Goal: Browse casually: Explore the website without a specific task or goal

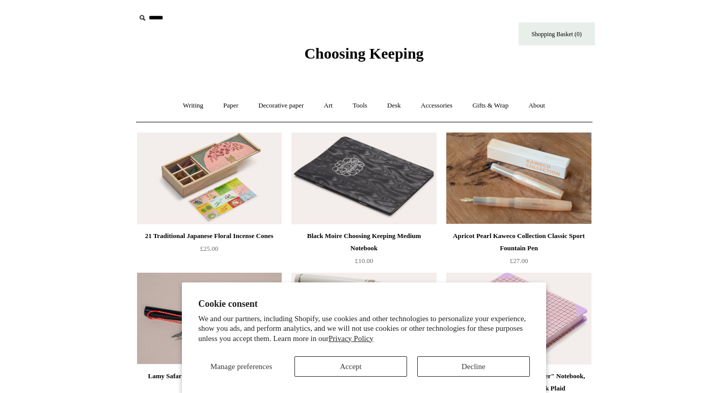
click at [361, 370] on button "Accept" at bounding box center [351, 366] width 113 height 20
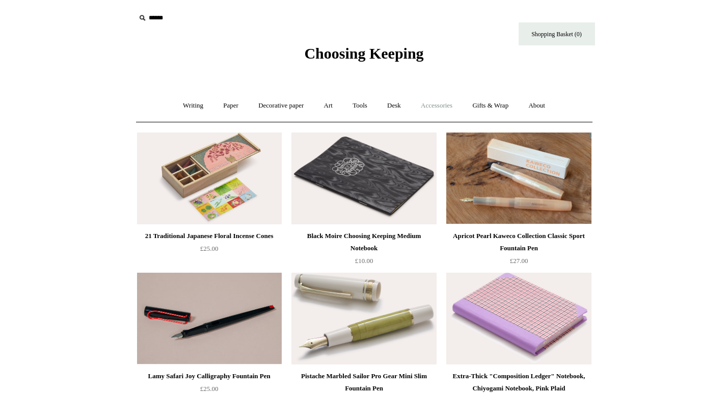
click at [435, 104] on link "Accessories +" at bounding box center [437, 105] width 50 height 27
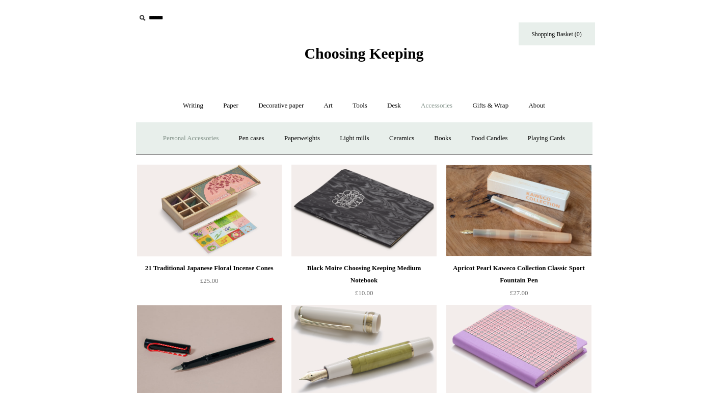
click at [204, 140] on link "Personal Accessories +" at bounding box center [191, 138] width 74 height 27
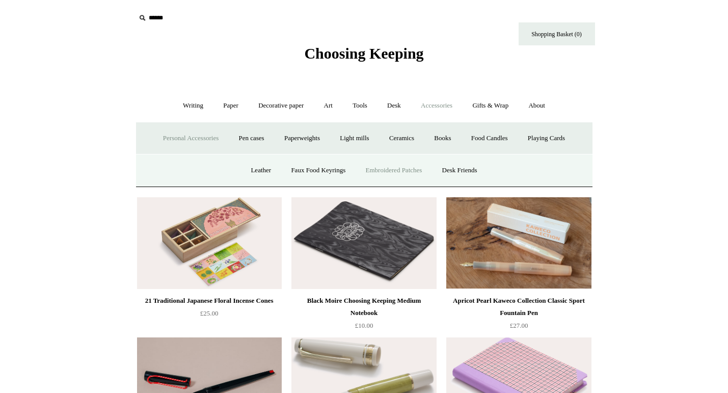
click at [395, 170] on link "Embroidered Patches" at bounding box center [394, 170] width 75 height 27
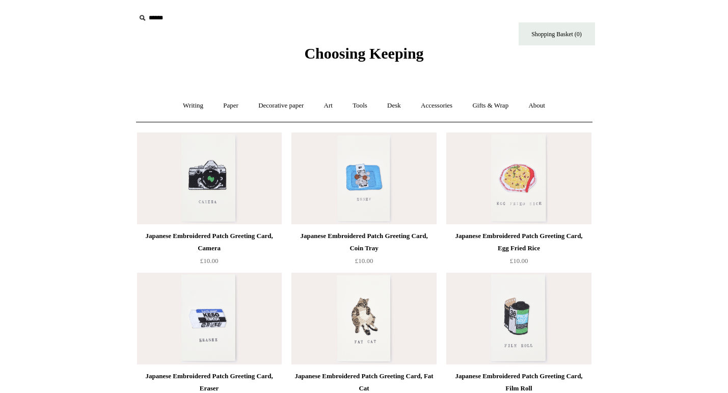
click at [351, 177] on img at bounding box center [363, 178] width 145 height 92
click at [446, 107] on link "Accessories +" at bounding box center [437, 105] width 50 height 27
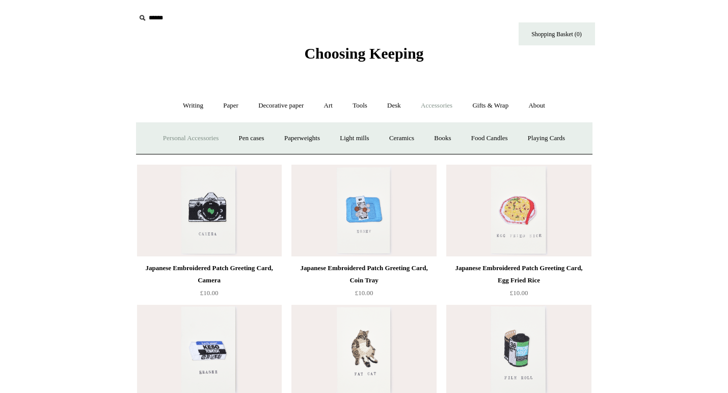
click at [199, 137] on link "Personal Accessories +" at bounding box center [191, 138] width 74 height 27
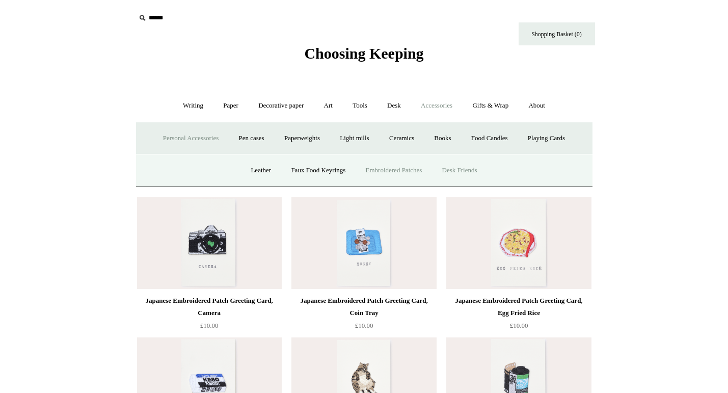
click at [471, 171] on link "Desk Friends" at bounding box center [460, 170] width 54 height 27
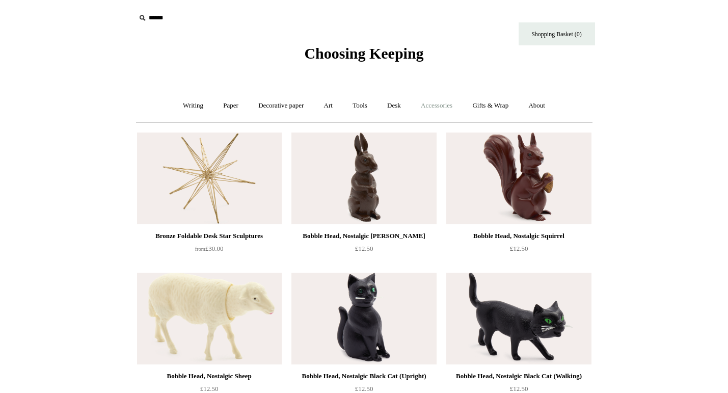
click at [459, 100] on link "Accessories +" at bounding box center [437, 105] width 50 height 27
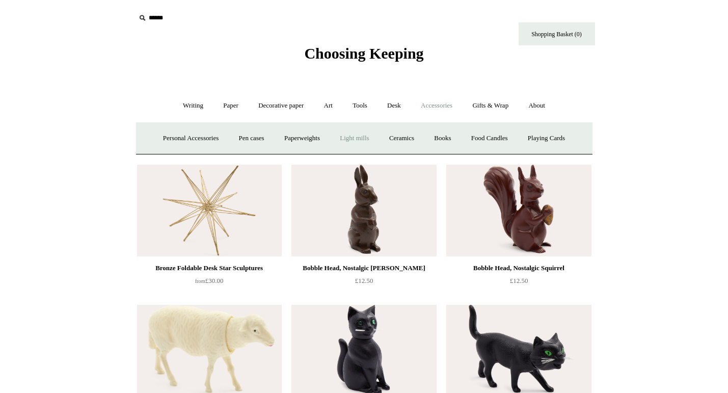
click at [362, 140] on link "Light mills" at bounding box center [354, 138] width 47 height 27
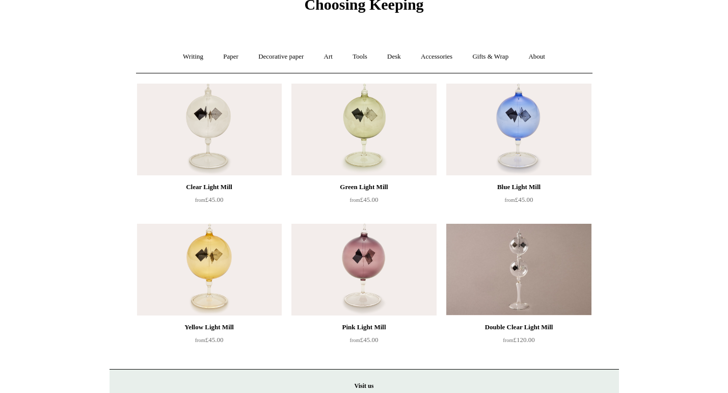
scroll to position [44, 0]
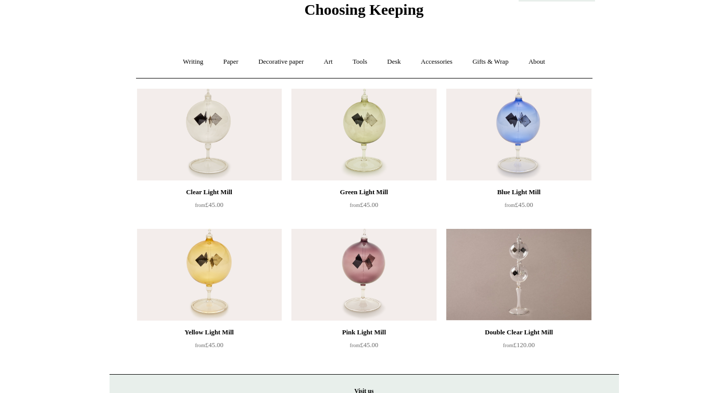
click at [187, 270] on img at bounding box center [209, 275] width 145 height 92
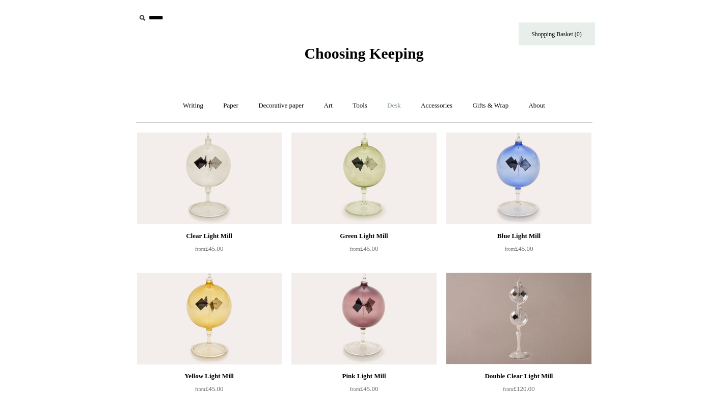
scroll to position [0, 0]
click at [448, 111] on link "Accessories +" at bounding box center [437, 105] width 50 height 27
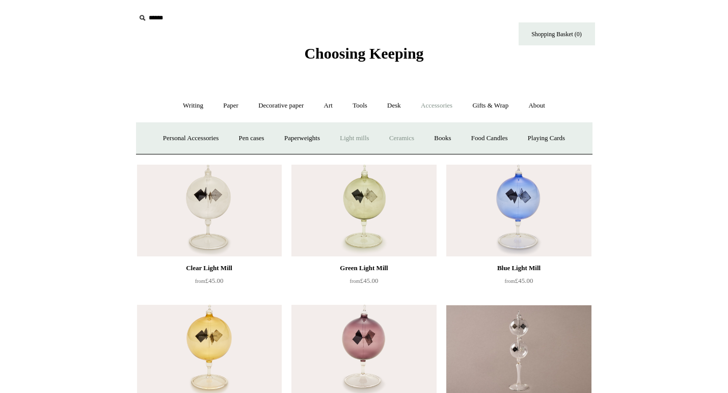
click at [410, 138] on link "Ceramics +" at bounding box center [401, 138] width 43 height 27
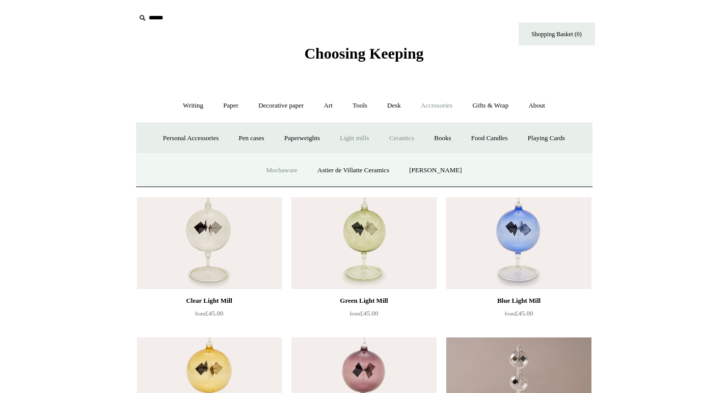
click at [294, 170] on link "Mochaware" at bounding box center [281, 170] width 49 height 27
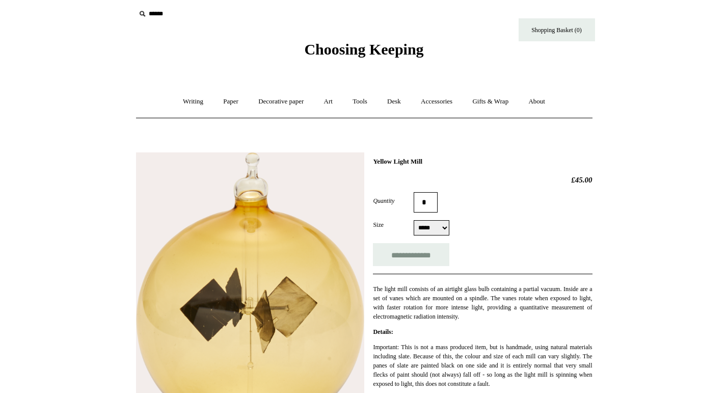
scroll to position [4, 0]
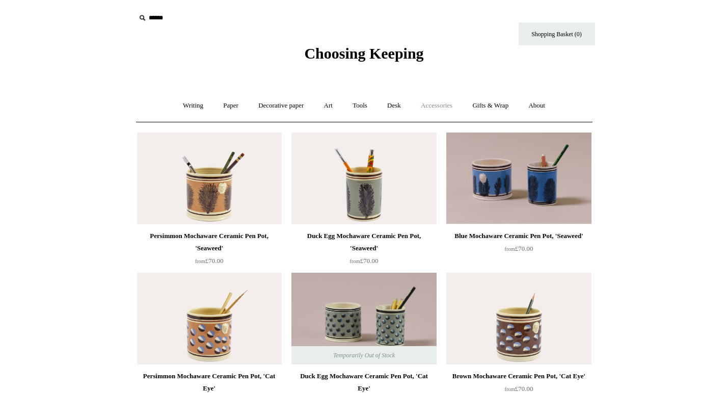
click at [437, 105] on link "Accessories +" at bounding box center [437, 105] width 50 height 27
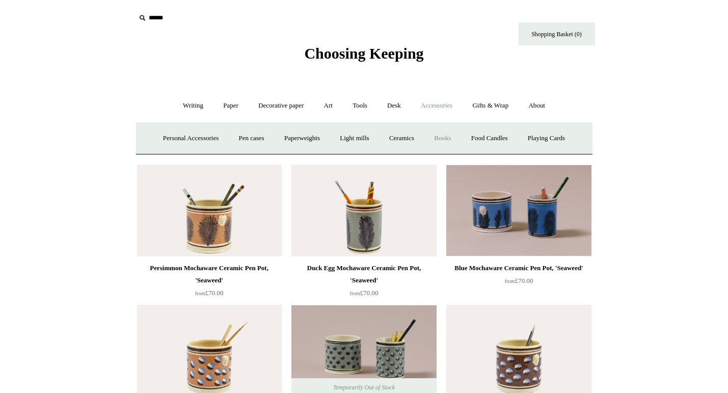
click at [454, 139] on link "Books" at bounding box center [442, 138] width 35 height 27
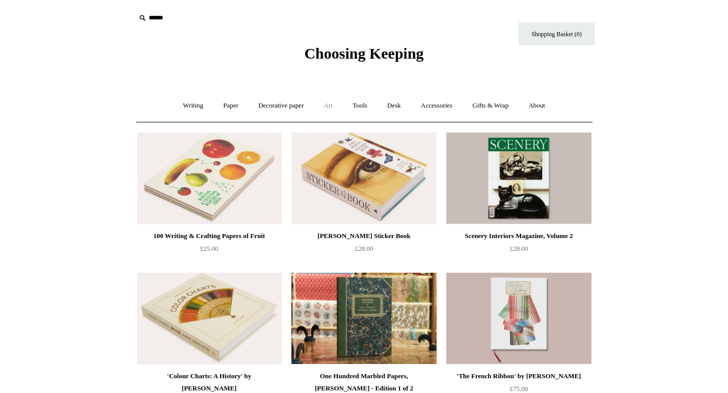
click at [326, 105] on link "Art +" at bounding box center [328, 105] width 27 height 27
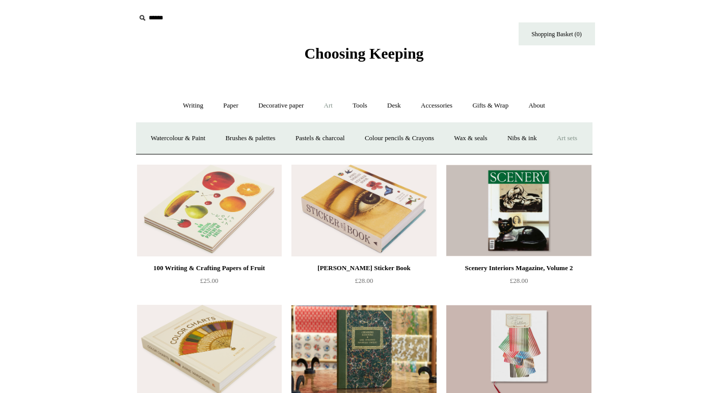
click at [548, 152] on link "Art sets" at bounding box center [567, 138] width 39 height 27
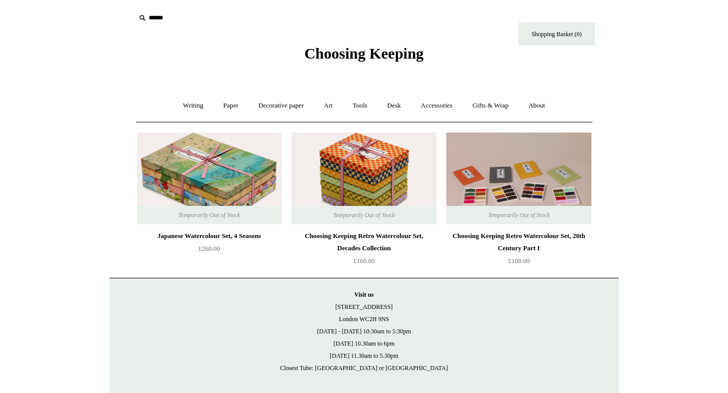
scroll to position [5, 0]
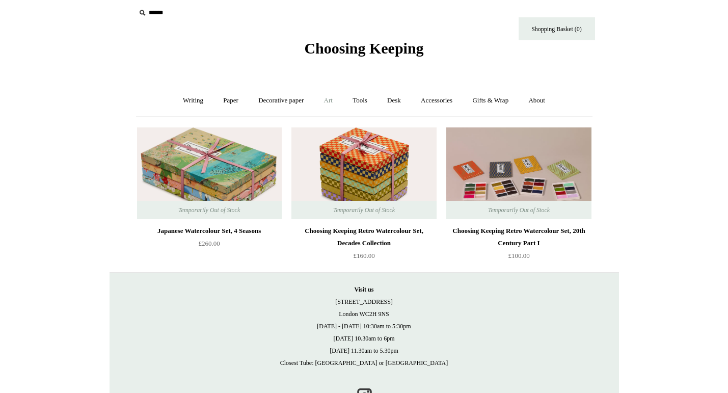
click at [333, 98] on link "Art +" at bounding box center [328, 100] width 27 height 27
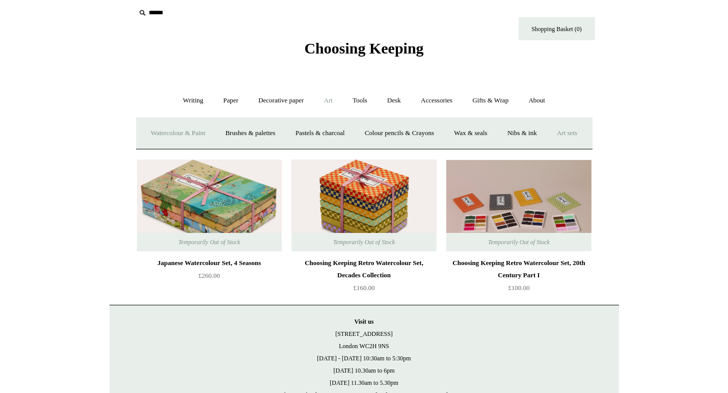
click at [215, 130] on link "Watercolour & Paint" at bounding box center [178, 133] width 73 height 27
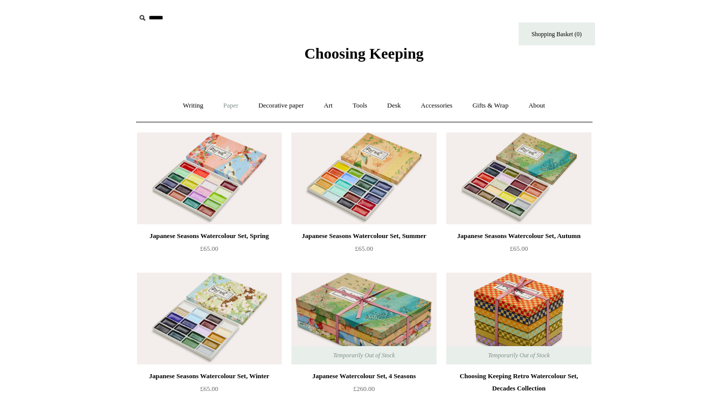
click at [226, 104] on link "Paper +" at bounding box center [231, 105] width 34 height 27
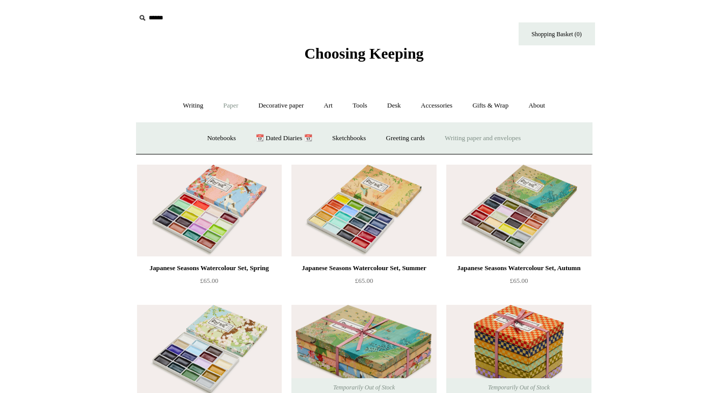
click at [474, 143] on link "Writing paper and envelopes +" at bounding box center [483, 138] width 94 height 27
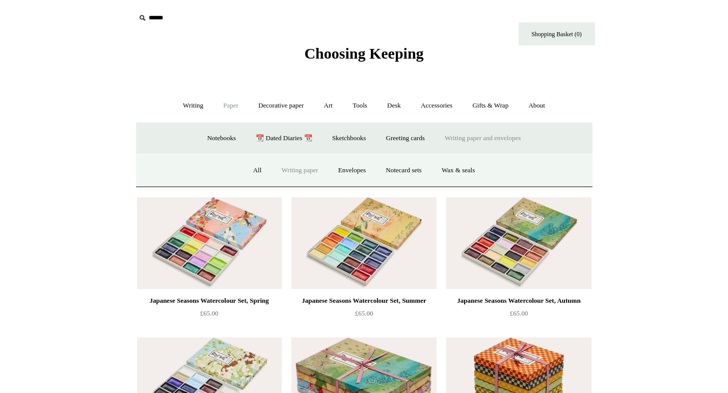
click at [291, 171] on link "Writing paper" at bounding box center [300, 170] width 55 height 27
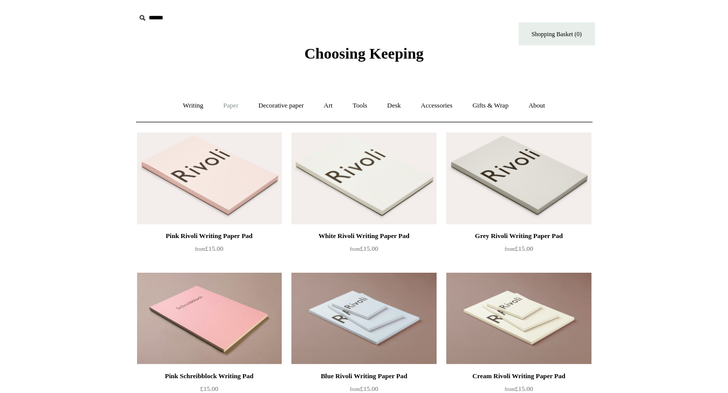
click at [229, 106] on link "Paper +" at bounding box center [231, 105] width 34 height 27
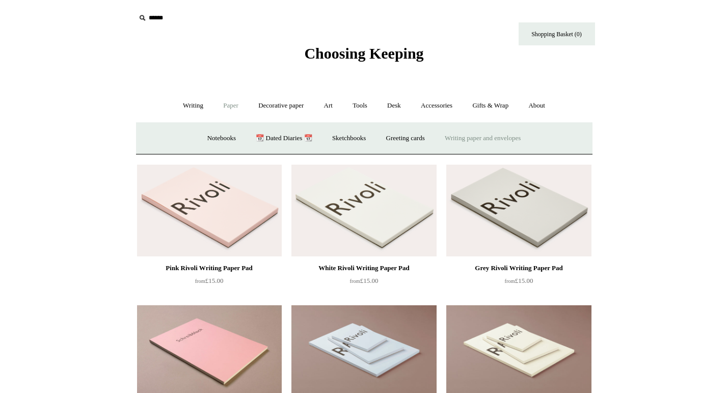
click at [461, 140] on link "Writing paper and envelopes +" at bounding box center [483, 138] width 94 height 27
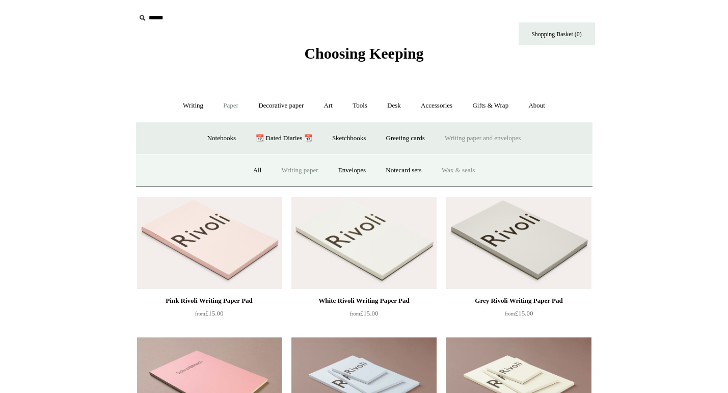
click at [460, 167] on link "Wax & seals" at bounding box center [458, 170] width 51 height 27
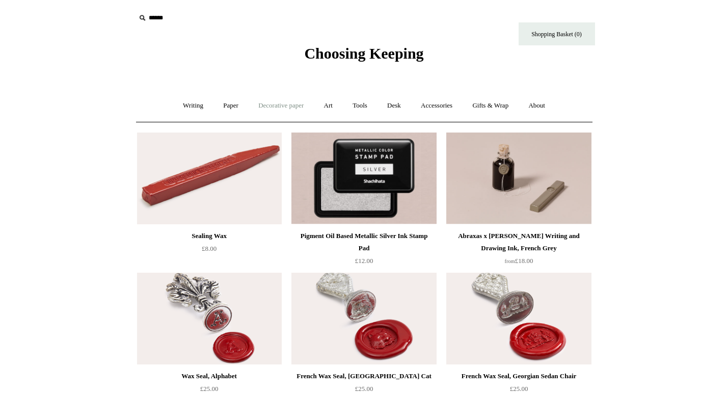
click at [278, 104] on link "Decorative paper +" at bounding box center [281, 105] width 64 height 27
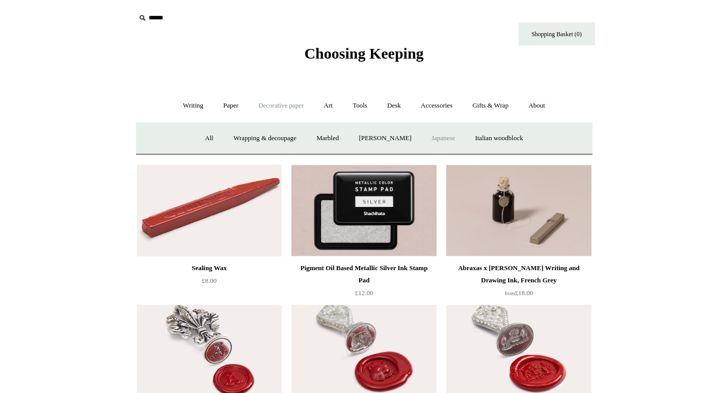
click at [444, 140] on link "Japanese" at bounding box center [443, 138] width 42 height 27
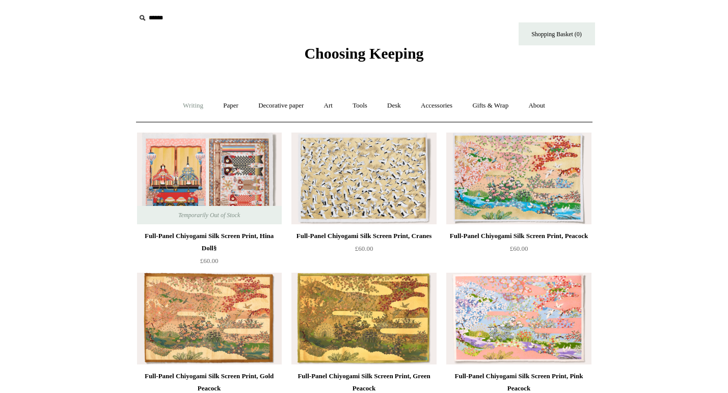
click at [188, 102] on link "Writing +" at bounding box center [193, 105] width 39 height 27
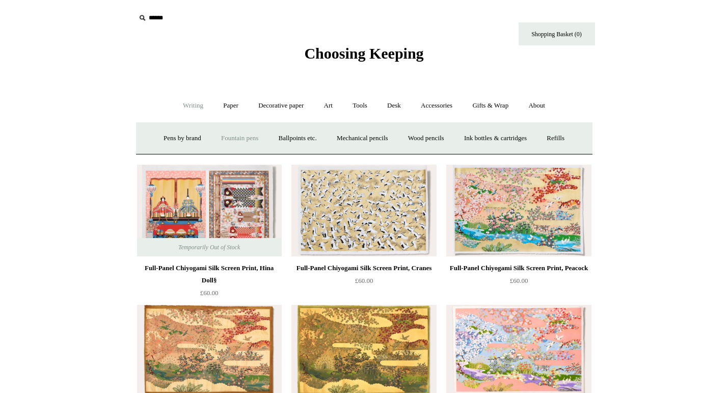
click at [224, 137] on link "Fountain pens +" at bounding box center [240, 138] width 56 height 27
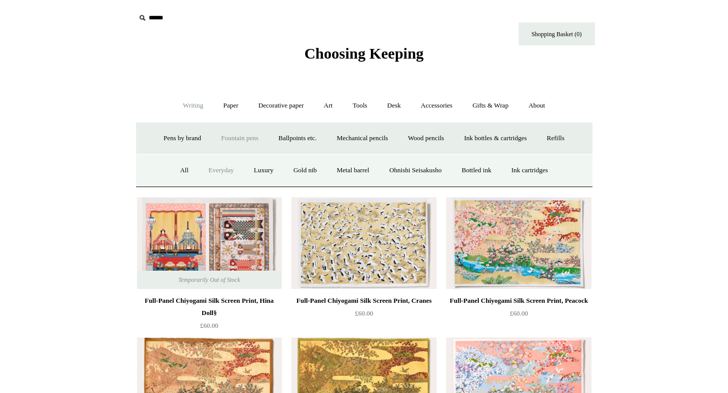
click at [217, 171] on link "Everyday" at bounding box center [221, 170] width 44 height 27
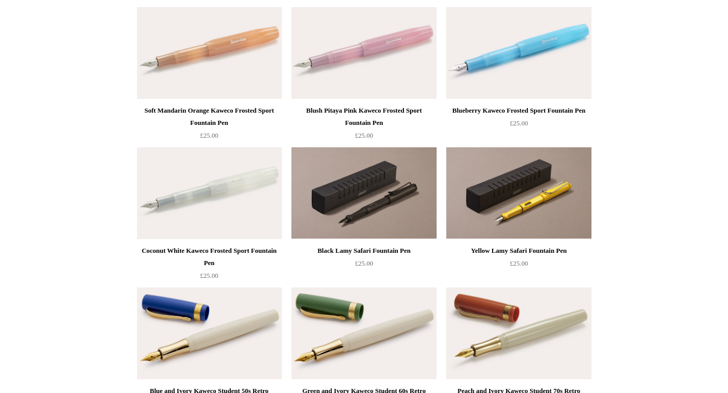
scroll to position [536, 0]
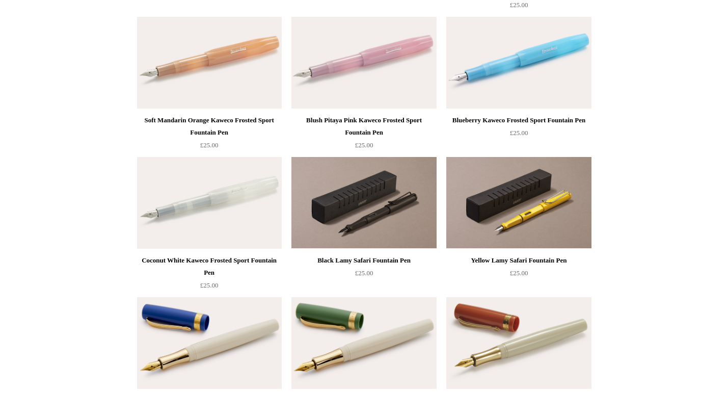
click at [538, 204] on img at bounding box center [518, 203] width 145 height 92
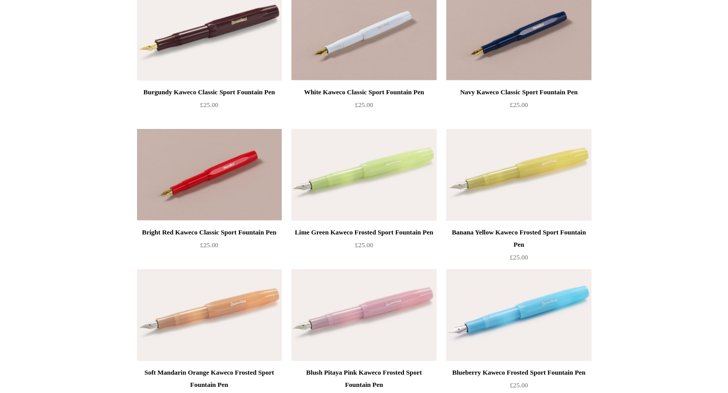
scroll to position [270, 0]
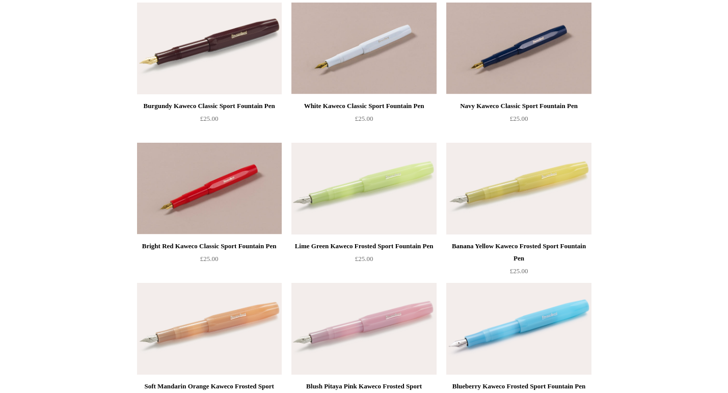
click at [513, 222] on img at bounding box center [518, 189] width 145 height 92
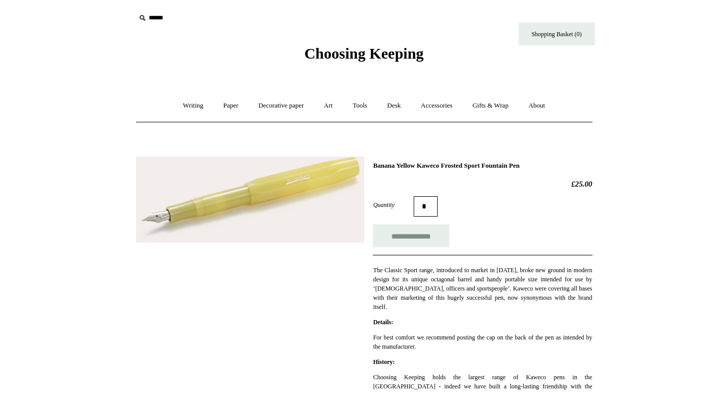
click at [306, 58] on span "Choosing Keeping" at bounding box center [363, 53] width 119 height 17
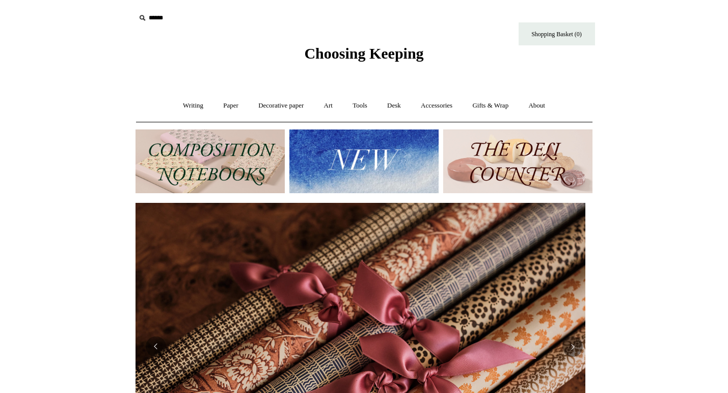
scroll to position [0, 909]
